Goal: Transaction & Acquisition: Purchase product/service

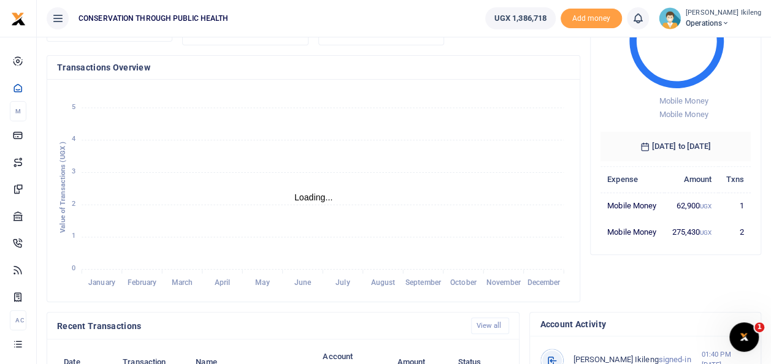
scroll to position [49, 0]
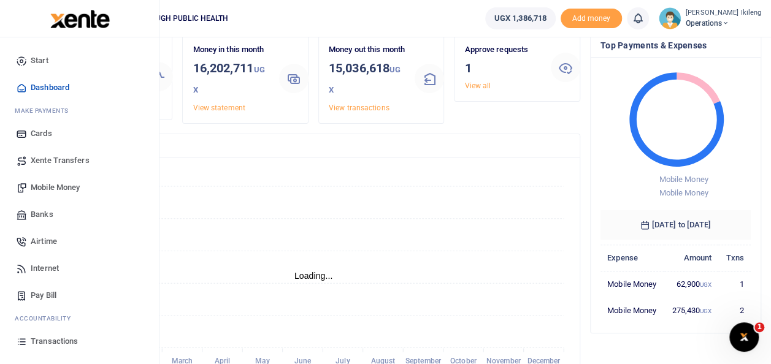
click at [60, 185] on span "Mobile Money" at bounding box center [55, 187] width 49 height 12
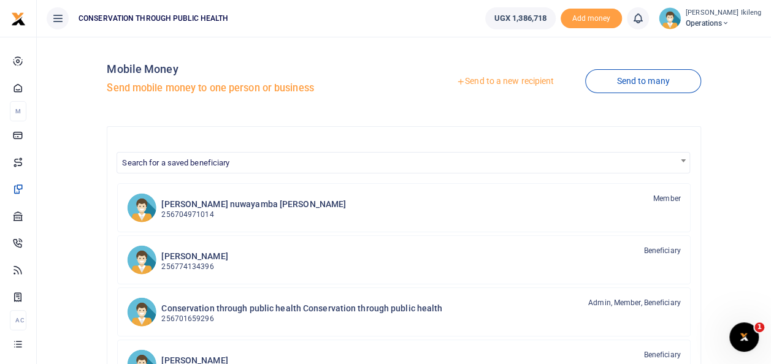
click at [494, 80] on link "Send to a new recipient" at bounding box center [505, 82] width 160 height 22
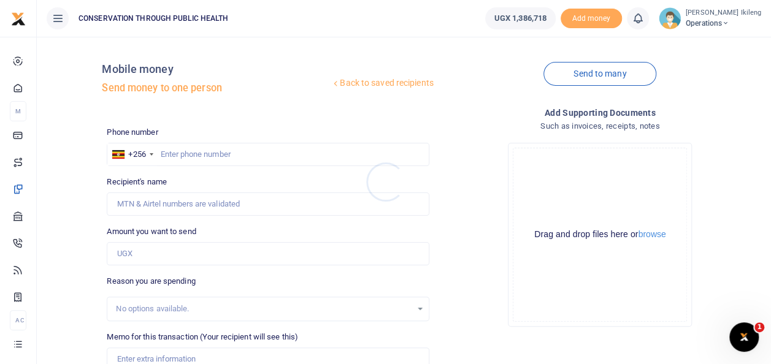
click at [186, 148] on div at bounding box center [385, 182] width 771 height 364
click at [188, 153] on input "text" at bounding box center [268, 154] width 322 height 23
type input "782936719"
type input "Mellon Ankunda"
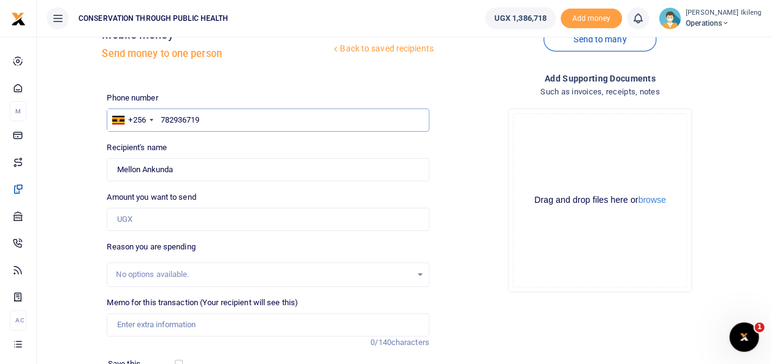
scroll to position [61, 0]
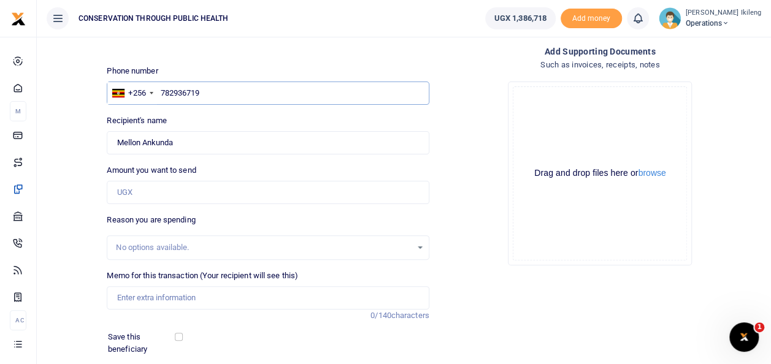
type input "782936719"
